Goal: Transaction & Acquisition: Book appointment/travel/reservation

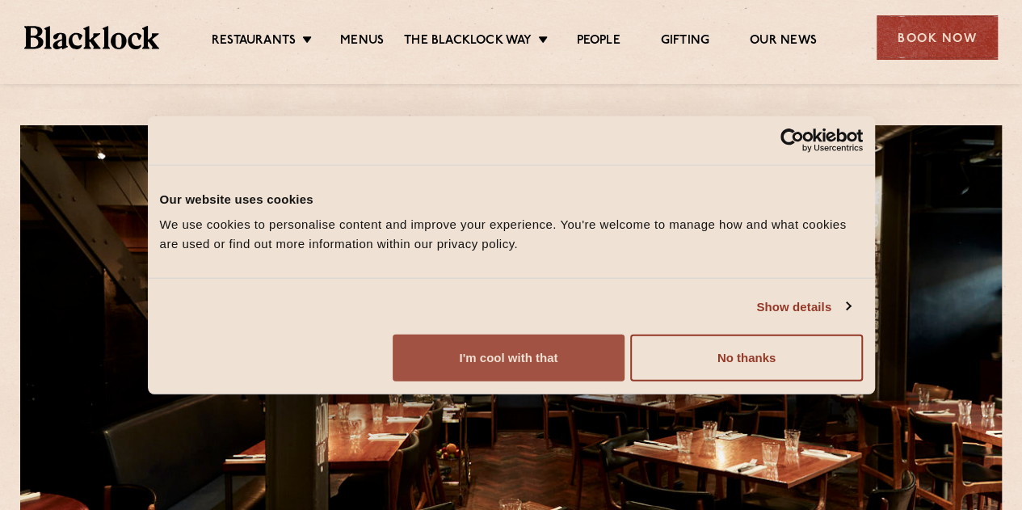
click at [624, 381] on button "I'm cool with that" at bounding box center [508, 357] width 232 height 47
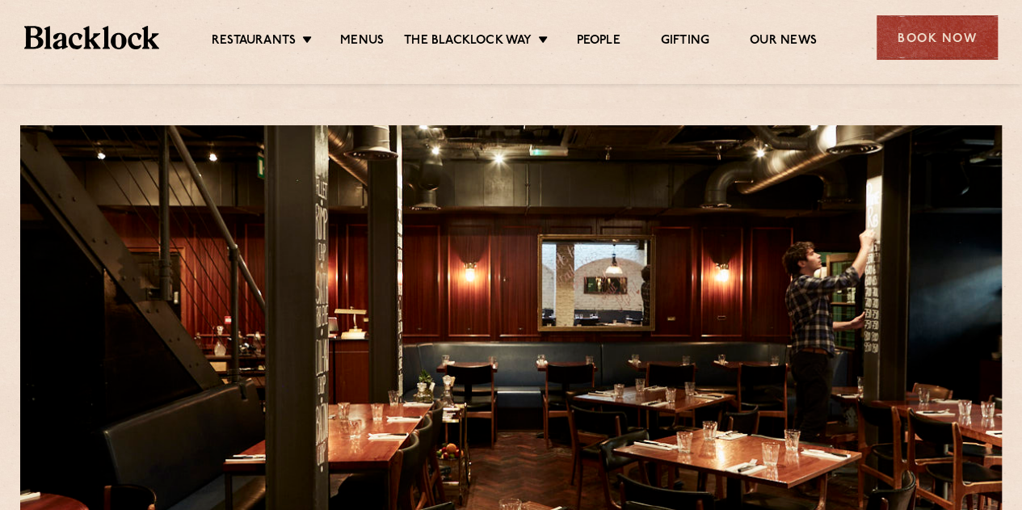
click at [938, 23] on div "Book Now" at bounding box center [936, 37] width 121 height 44
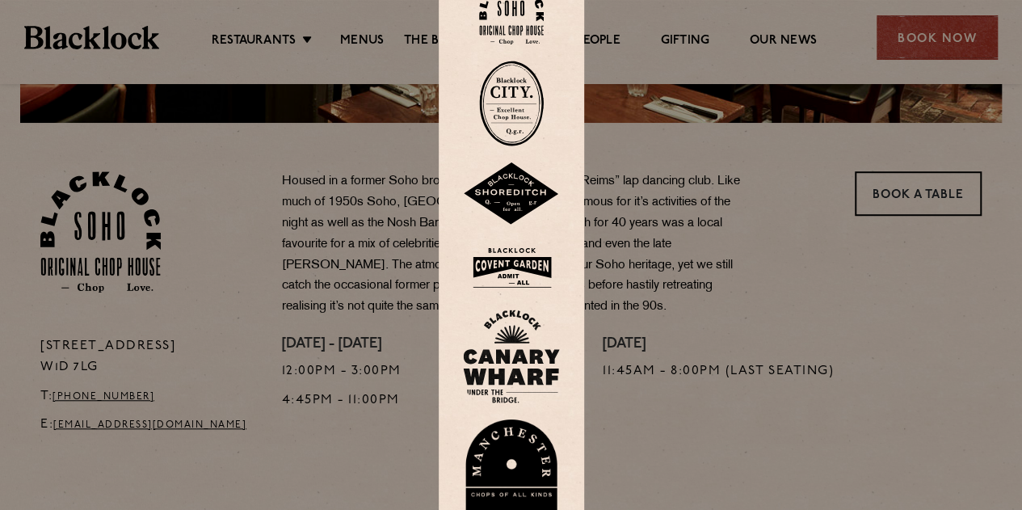
scroll to position [485, 0]
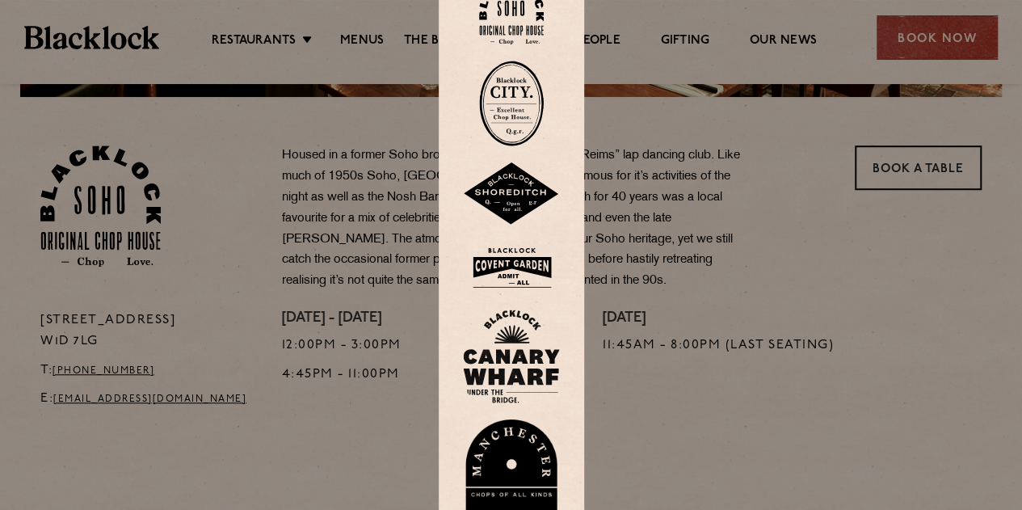
click at [817, 403] on div at bounding box center [511, 255] width 1022 height 510
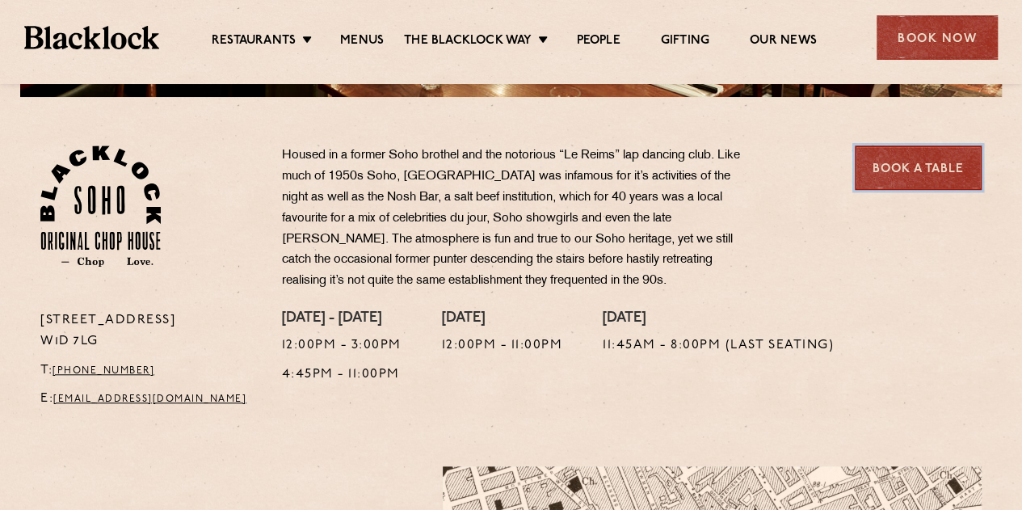
click at [924, 178] on link "Book a Table" at bounding box center [917, 167] width 127 height 44
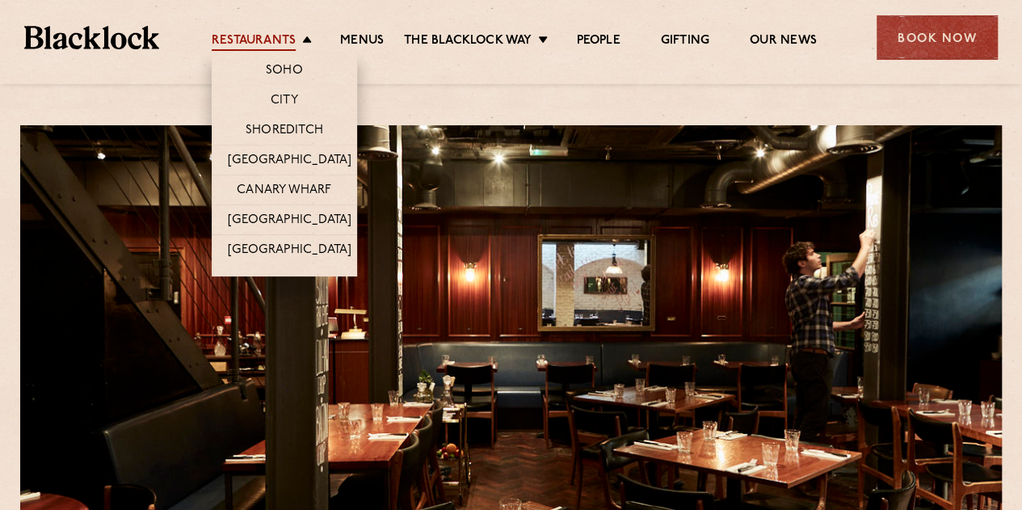
click at [250, 36] on link "Restaurants" at bounding box center [254, 42] width 84 height 18
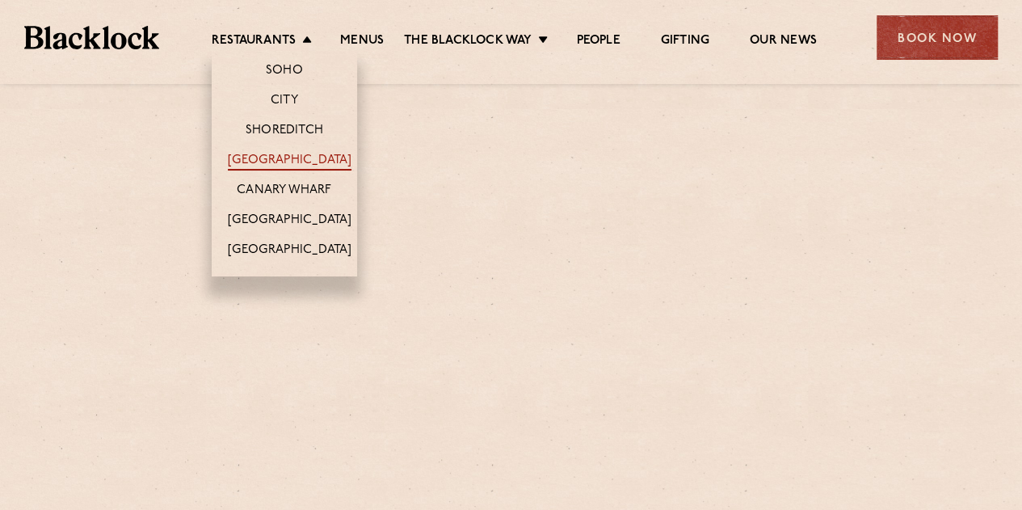
click at [292, 157] on link "[GEOGRAPHIC_DATA]" at bounding box center [290, 162] width 124 height 18
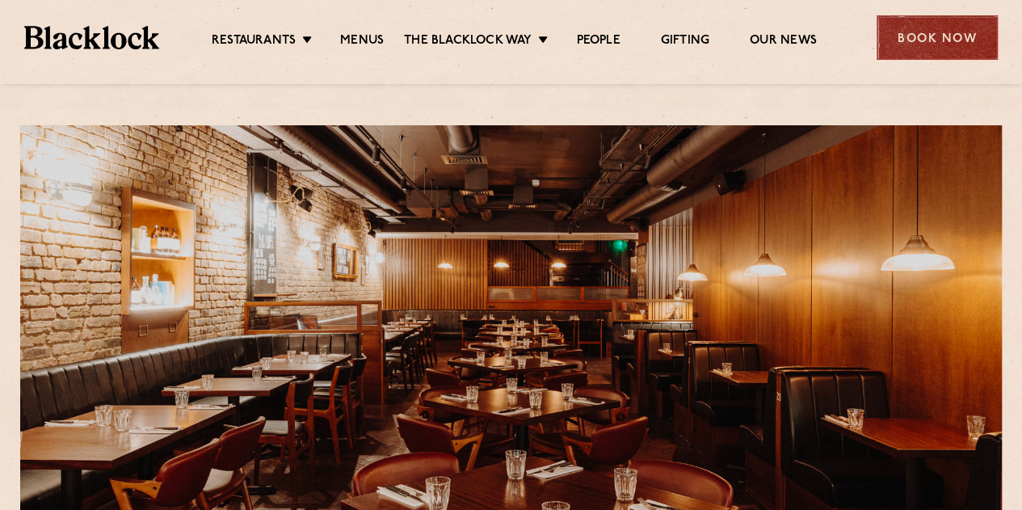
click at [966, 33] on div "Book Now" at bounding box center [936, 37] width 121 height 44
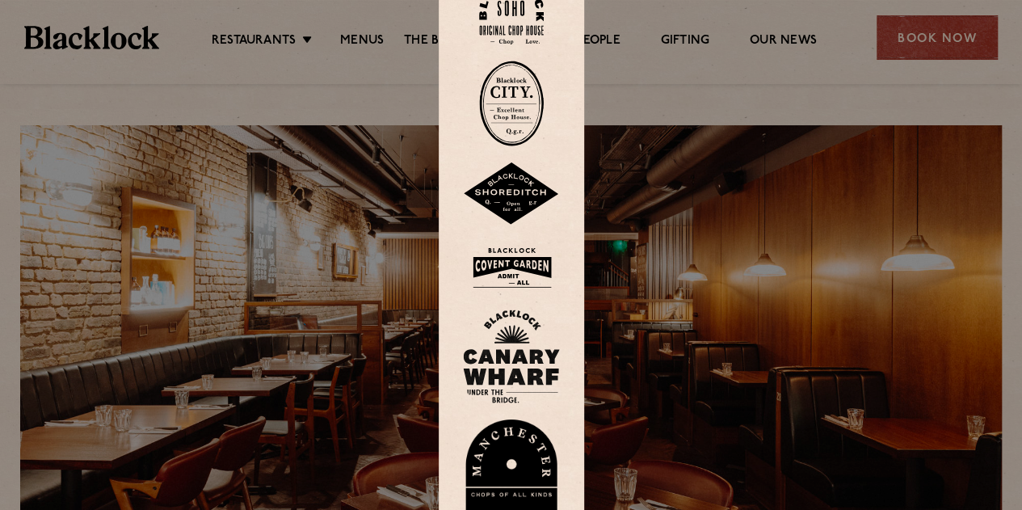
click at [520, 244] on img at bounding box center [511, 267] width 97 height 52
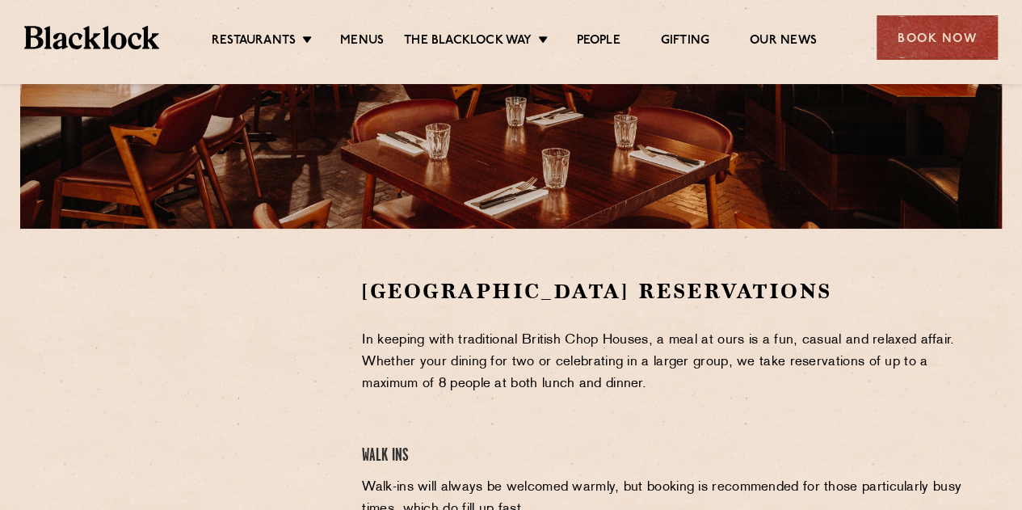
scroll to position [404, 0]
